Goal: Task Accomplishment & Management: Manage account settings

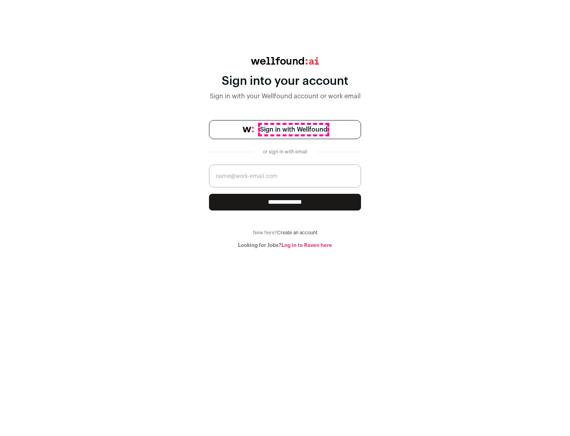
click at [293, 129] on span "Sign in with Wellfound" at bounding box center [293, 130] width 67 height 10
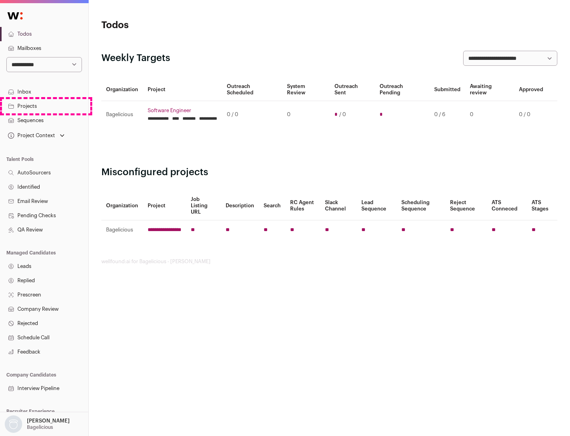
click at [44, 106] on link "Projects" at bounding box center [44, 106] width 88 height 14
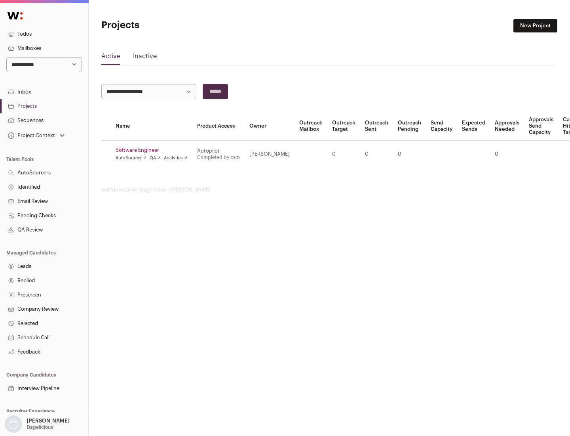
click at [154, 150] on link "Software Engineer" at bounding box center [152, 150] width 72 height 6
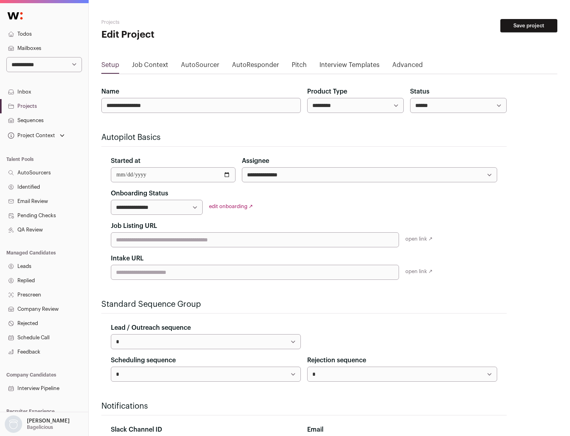
click at [529, 26] on button "Save project" at bounding box center [529, 25] width 57 height 13
